Goal: Check status: Verify the current state of an ongoing process or item

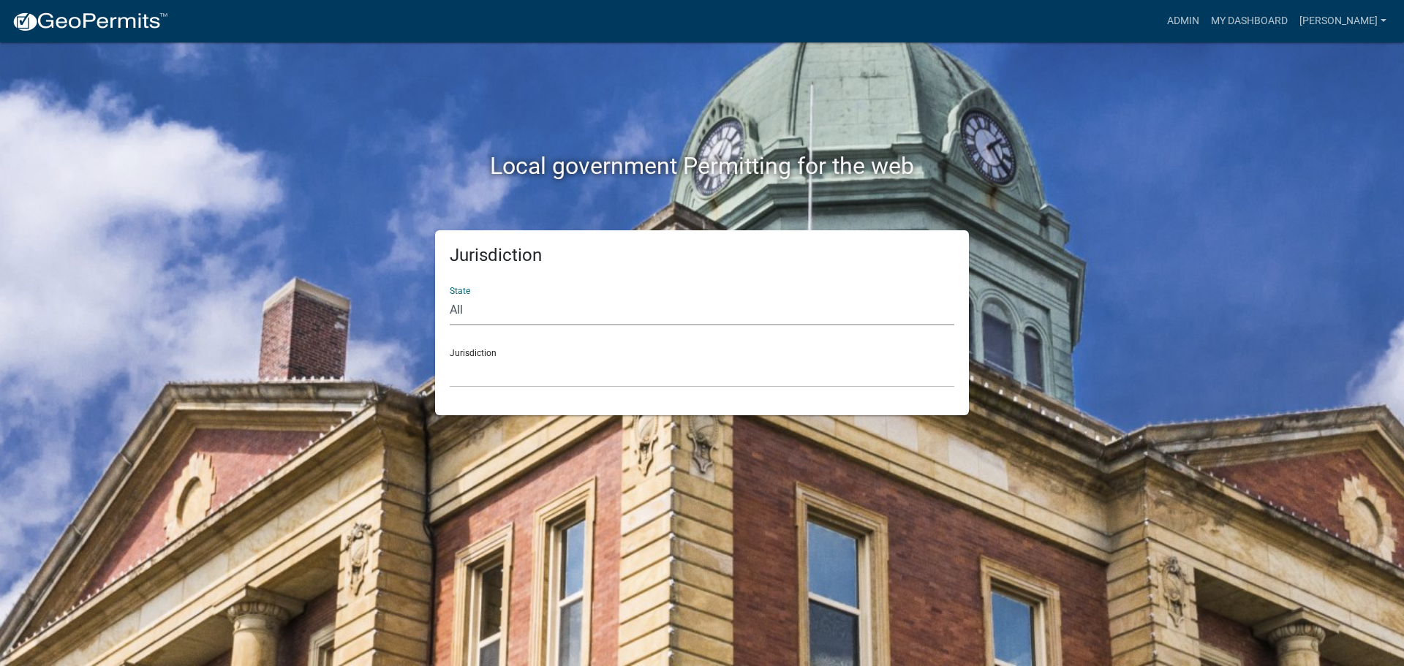
click at [519, 312] on select "All [US_STATE] [US_STATE] [US_STATE] [US_STATE] [US_STATE] [US_STATE] [US_STATE…" at bounding box center [702, 310] width 505 height 30
click at [1178, 18] on link "Admin" at bounding box center [1183, 21] width 44 height 28
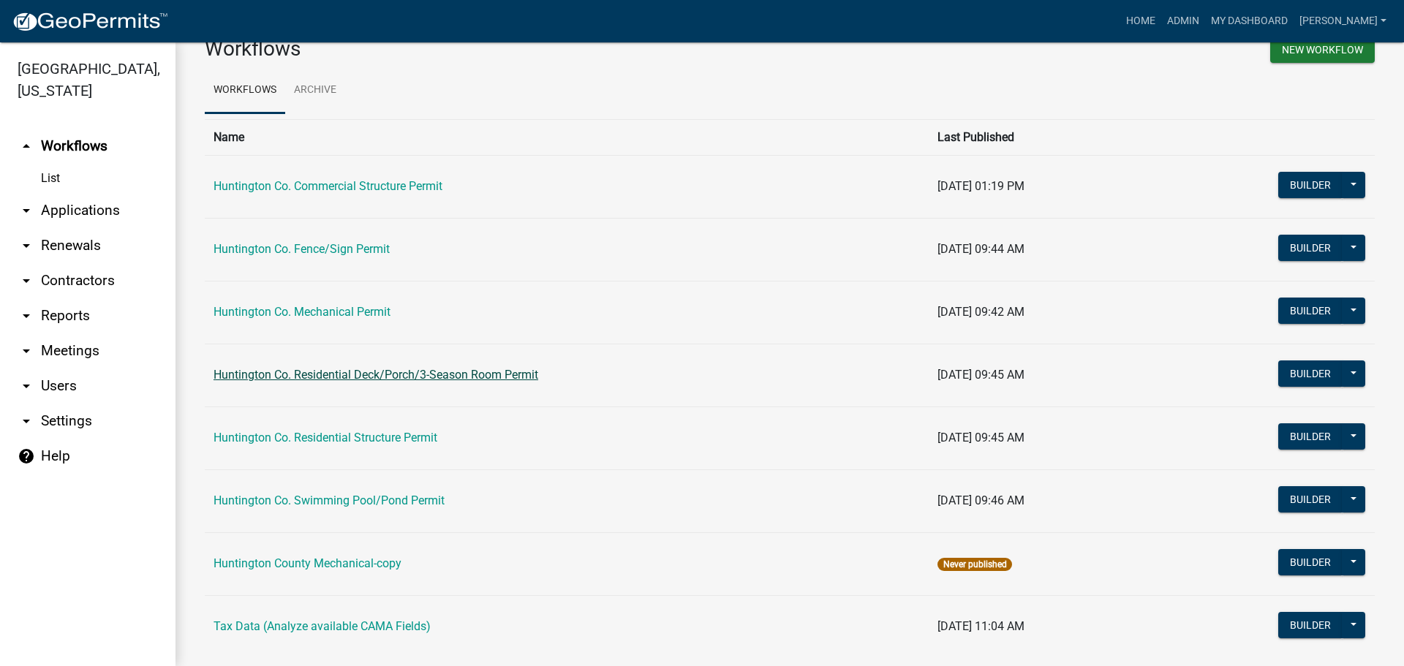
scroll to position [68, 0]
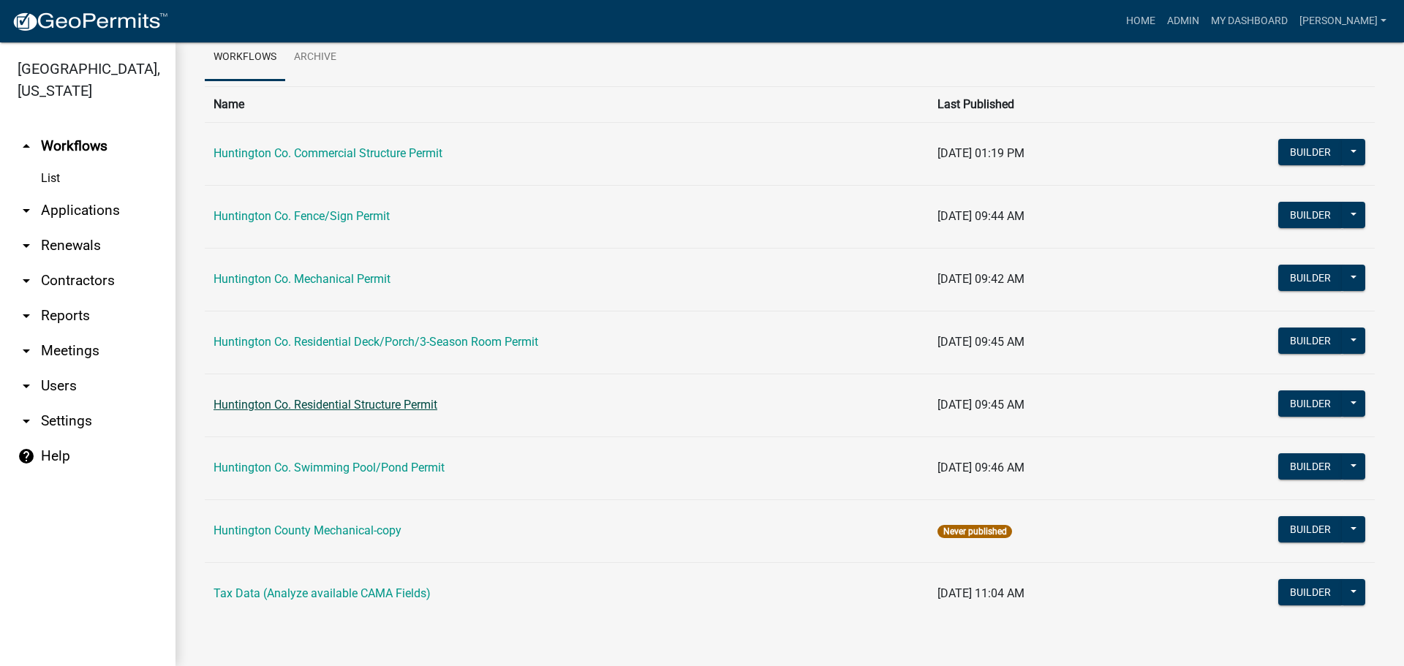
click at [353, 402] on link "Huntington Co. Residential Structure Permit" at bounding box center [326, 405] width 224 height 14
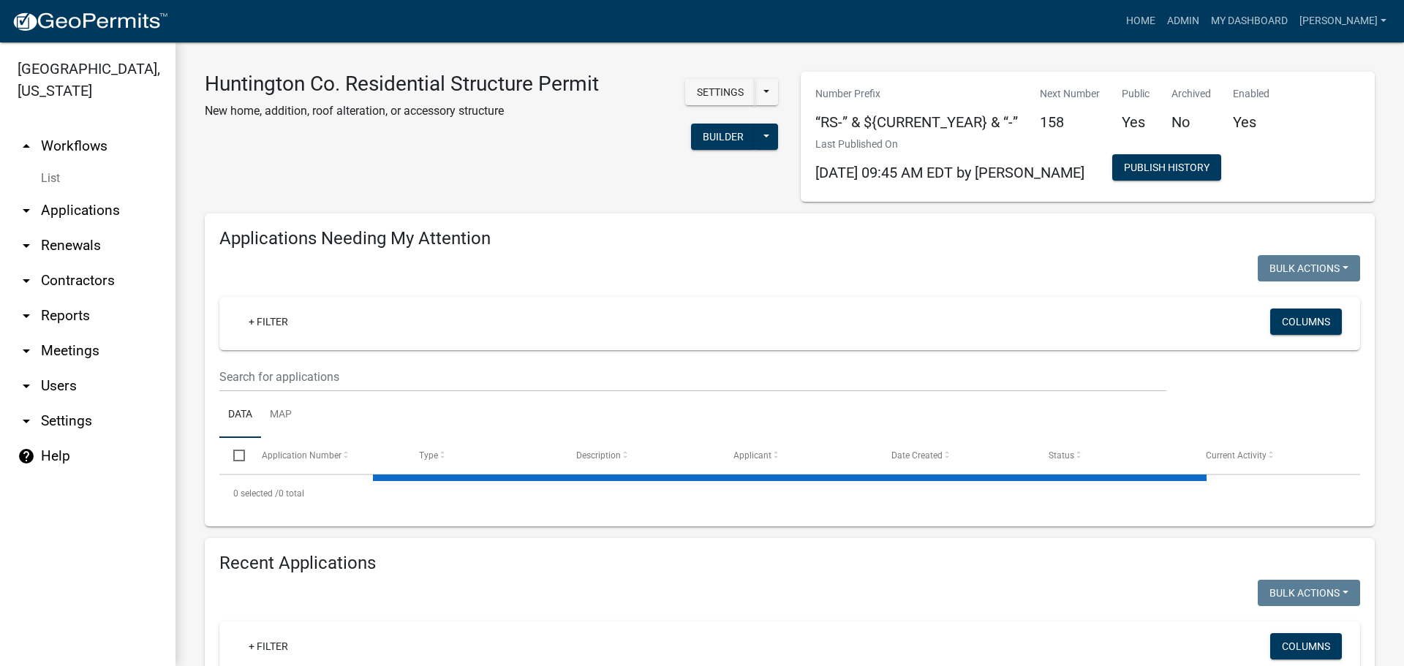
scroll to position [366, 0]
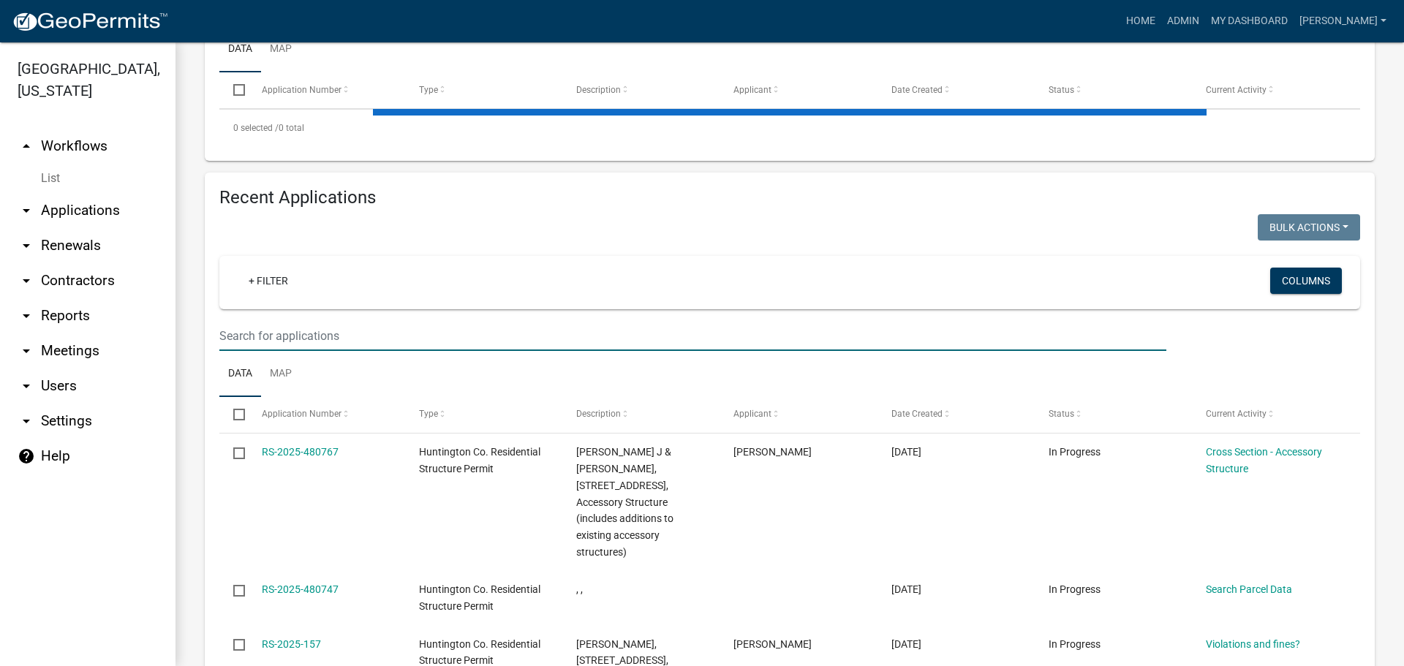
click at [287, 339] on input "text" at bounding box center [692, 336] width 947 height 30
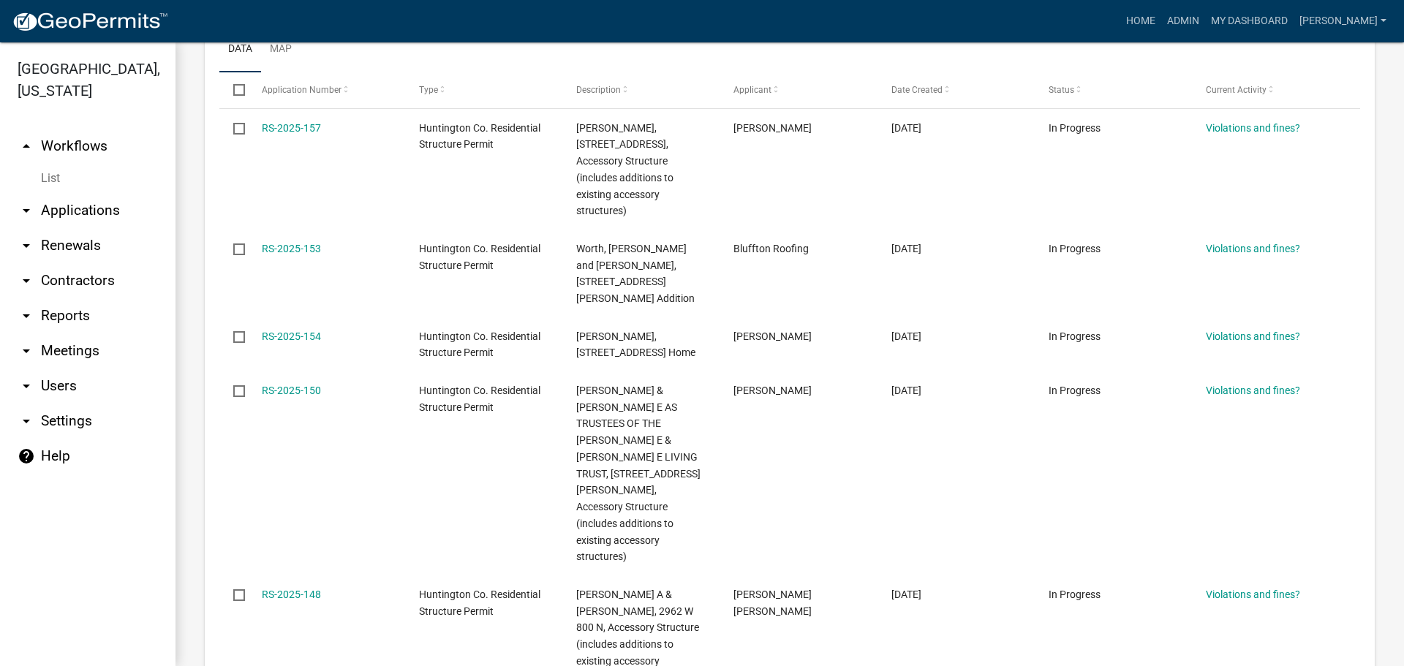
scroll to position [1168, 0]
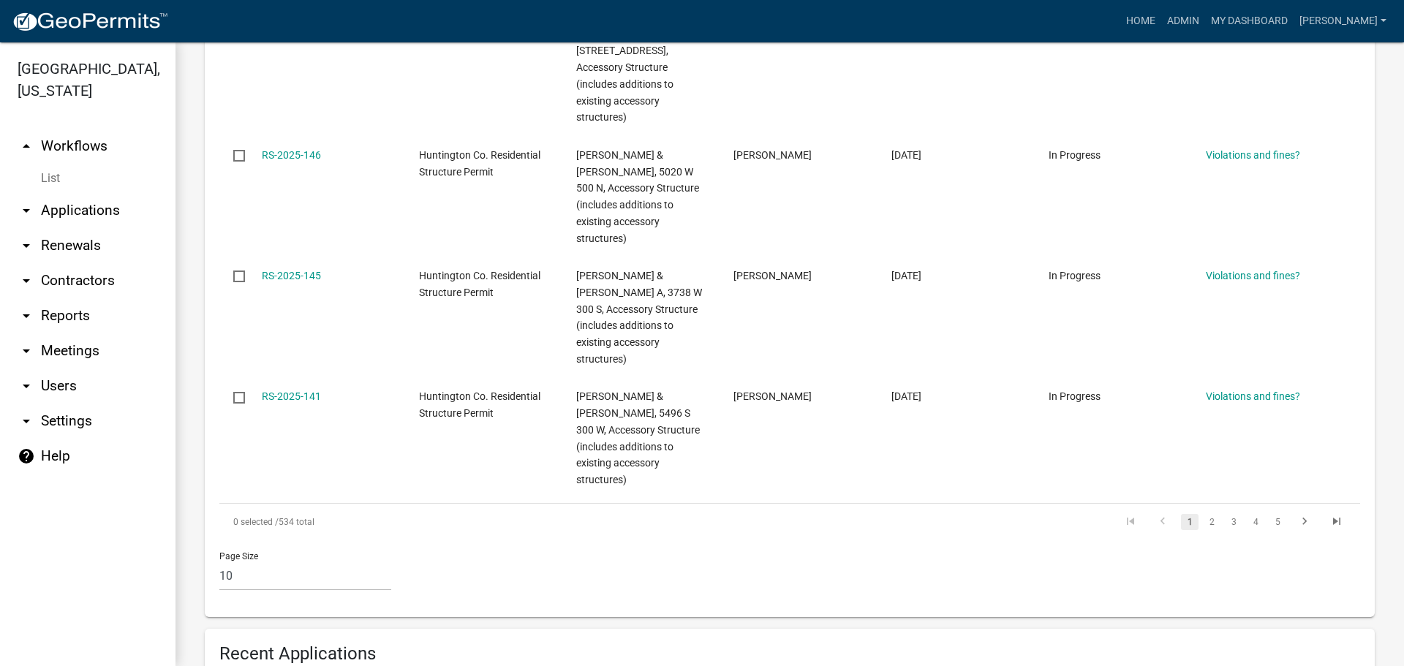
type input "[PERSON_NAME]"
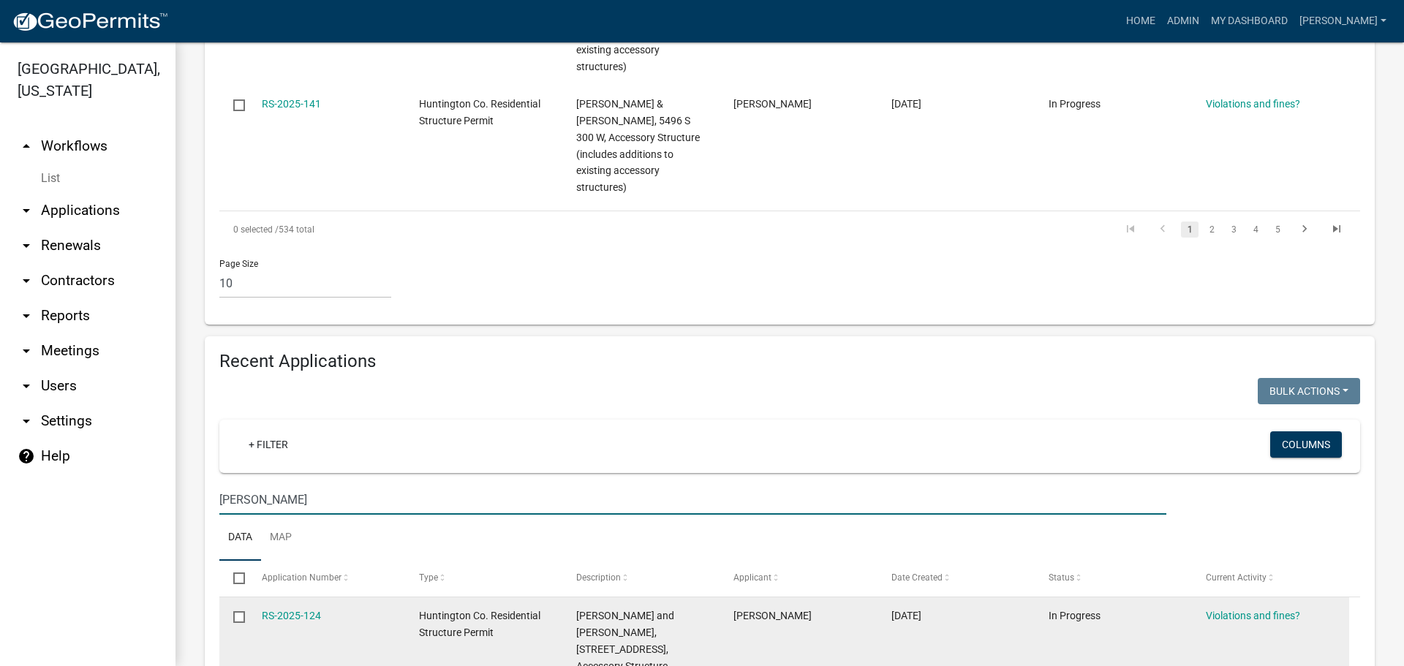
scroll to position [1553, 0]
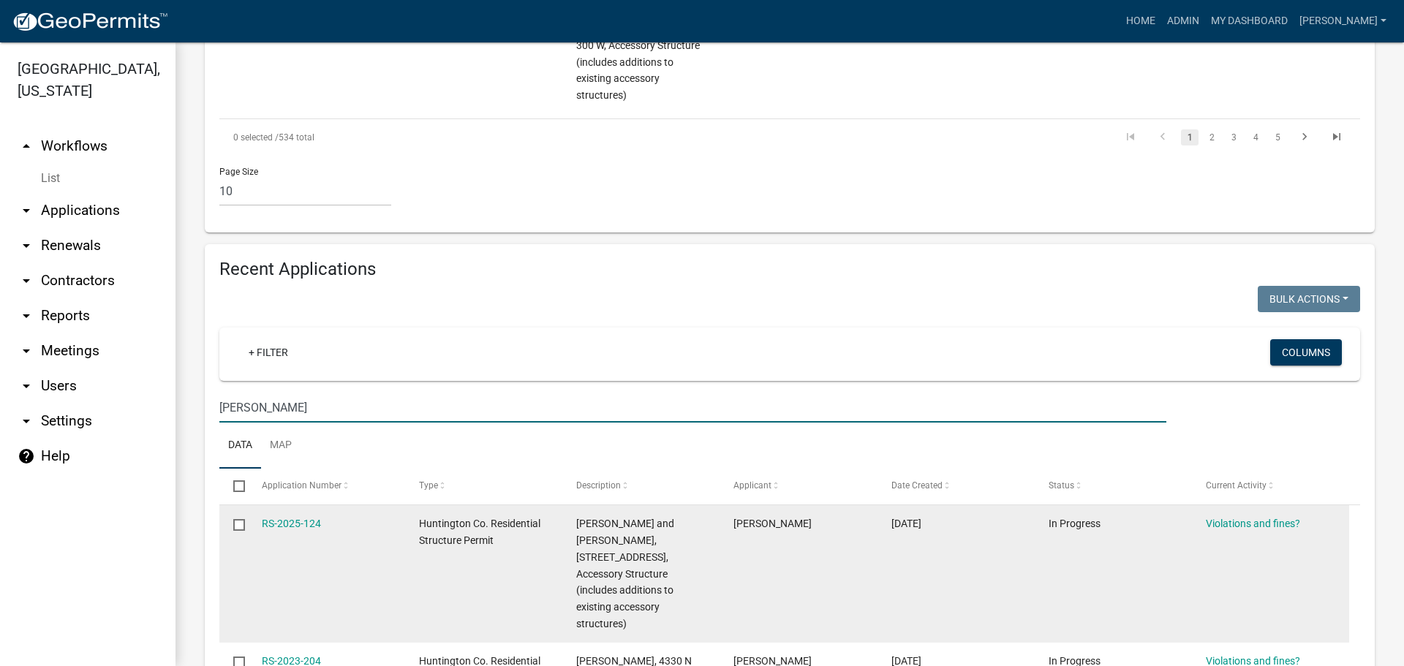
click at [285, 516] on div "RS-2025-124" at bounding box center [326, 524] width 129 height 17
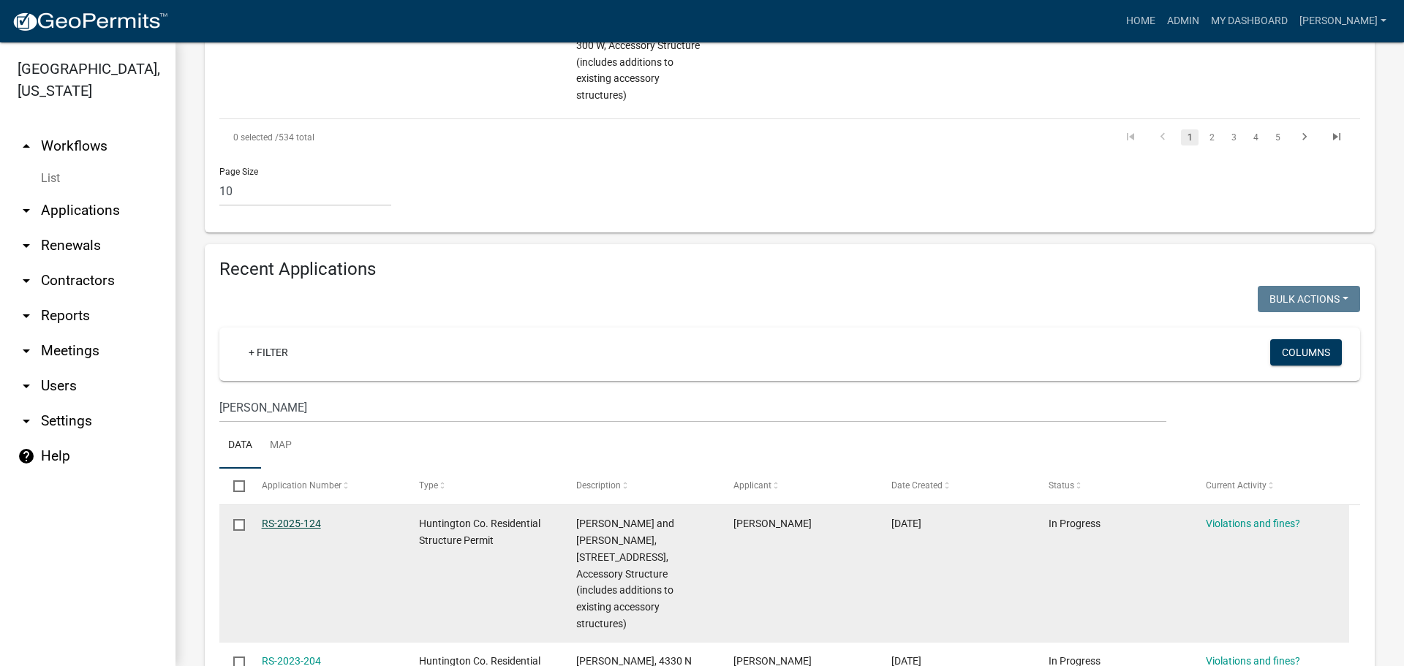
click at [287, 518] on link "RS-2025-124" at bounding box center [291, 524] width 59 height 12
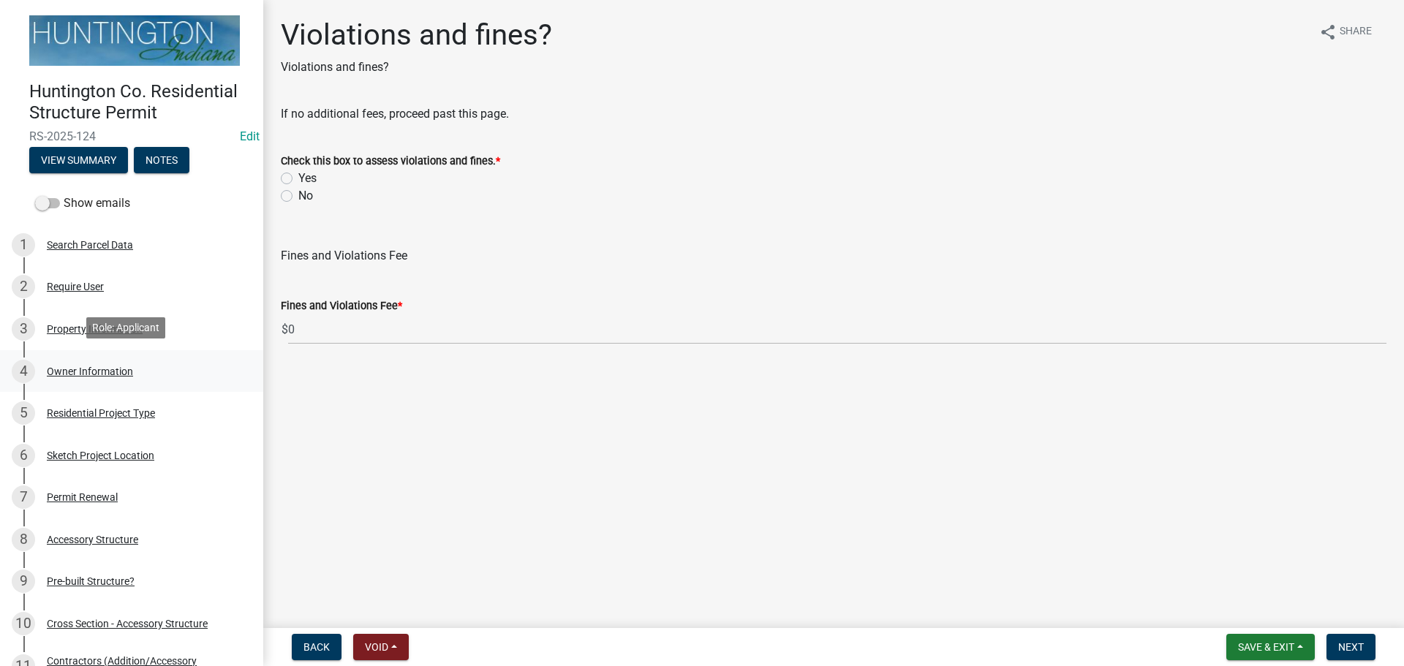
click at [96, 374] on div "Owner Information" at bounding box center [90, 371] width 86 height 10
